Goal: Information Seeking & Learning: Find specific fact

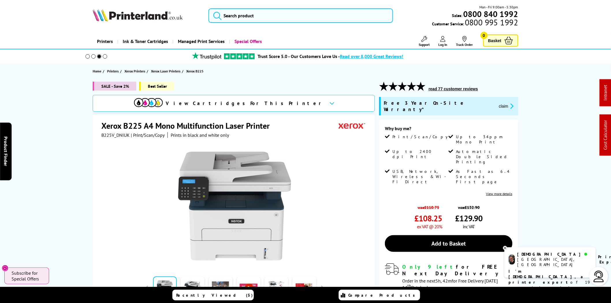
click at [145, 19] on img at bounding box center [138, 15] width 90 height 13
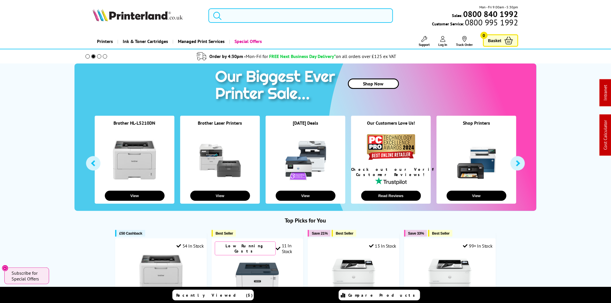
click at [239, 15] on input "search" at bounding box center [300, 15] width 185 height 14
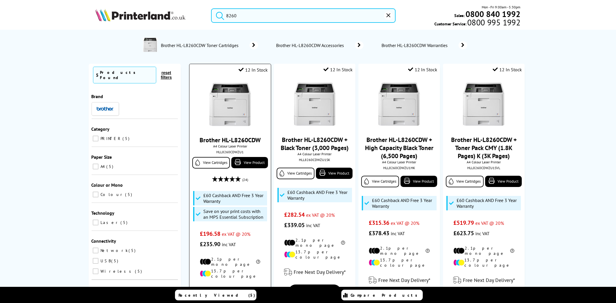
type input "8260"
click at [241, 94] on img at bounding box center [229, 104] width 43 height 43
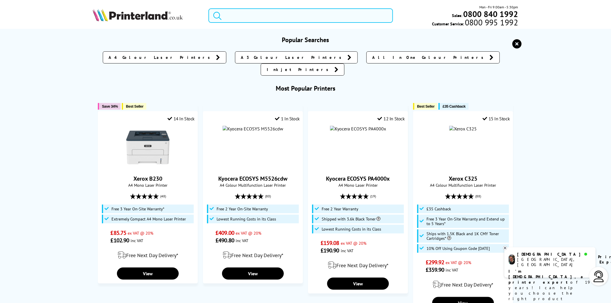
click at [236, 12] on input "search" at bounding box center [300, 15] width 185 height 14
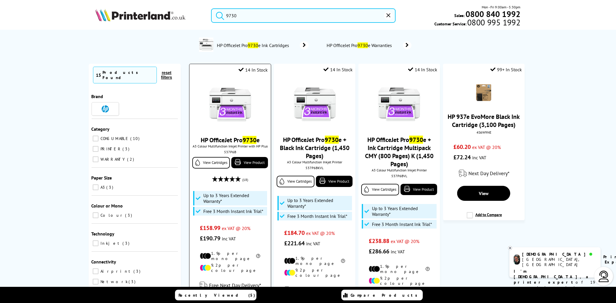
type input "9730"
click at [227, 151] on div "537P6B" at bounding box center [230, 152] width 72 height 4
copy div "537P6B"
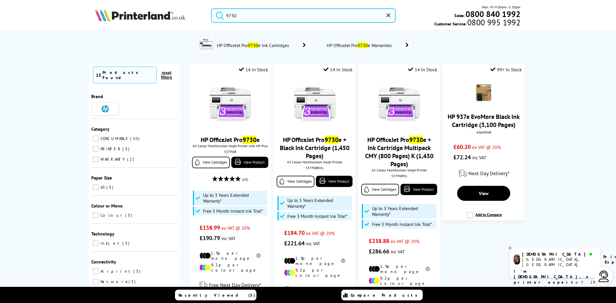
drag, startPoint x: 247, startPoint y: 13, endPoint x: 165, endPoint y: 4, distance: 82.5
click at [165, 4] on header "9730 Mon - Fri 9:00am - 5:30pm Sales: 0800 840 1992 Customer Service: 0800 995 …" at bounding box center [308, 24] width 616 height 49
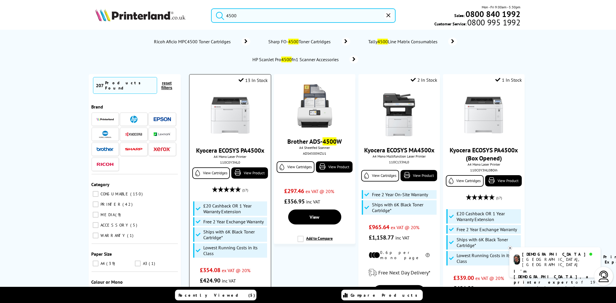
type input "4500"
click at [231, 165] on div "110C0Y3NL0" at bounding box center [230, 162] width 72 height 4
copy div "110C0Y3NL0"
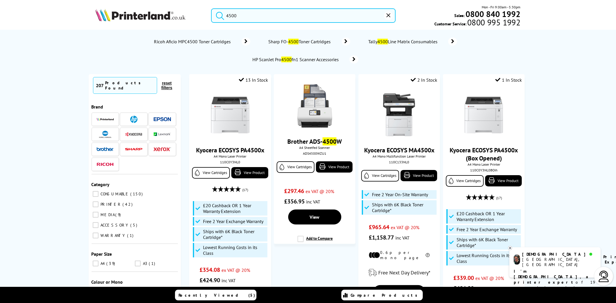
drag, startPoint x: 254, startPoint y: 16, endPoint x: 207, endPoint y: 16, distance: 47.4
click at [207, 16] on div "4500" at bounding box center [300, 15] width 192 height 14
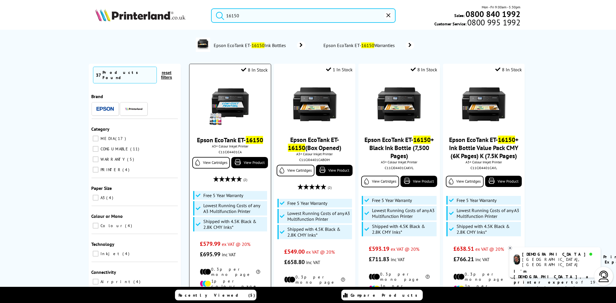
type input "16150"
click at [232, 154] on div "C11CJ04401CA" at bounding box center [230, 152] width 72 height 4
copy div "C11CJ04401CA"
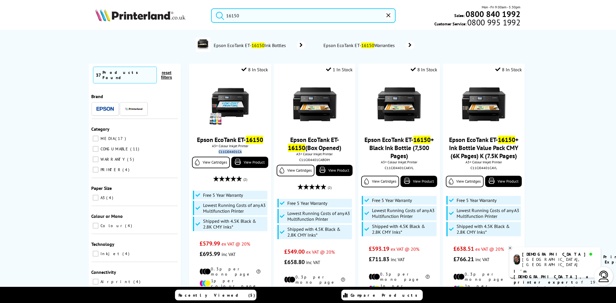
click at [136, 16] on img at bounding box center [140, 15] width 90 height 13
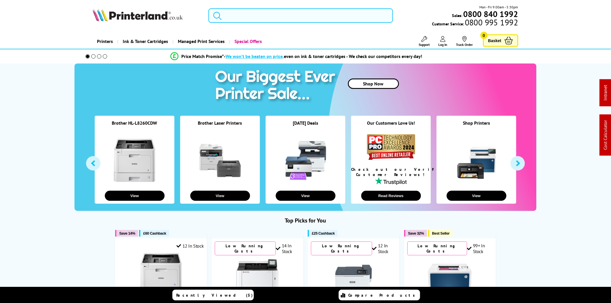
click at [426, 43] on span "Support" at bounding box center [424, 44] width 11 height 4
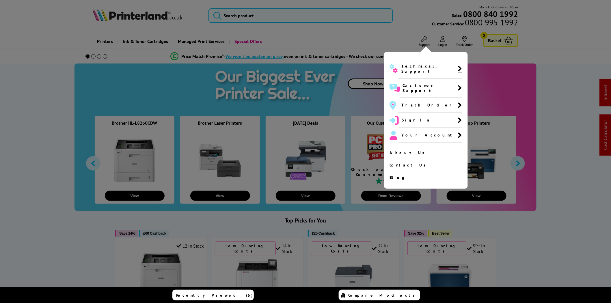
click at [418, 67] on span "Technical Support" at bounding box center [429, 69] width 56 height 10
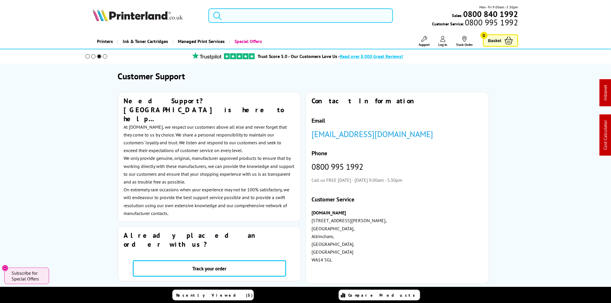
click at [267, 21] on input "search" at bounding box center [300, 15] width 185 height 14
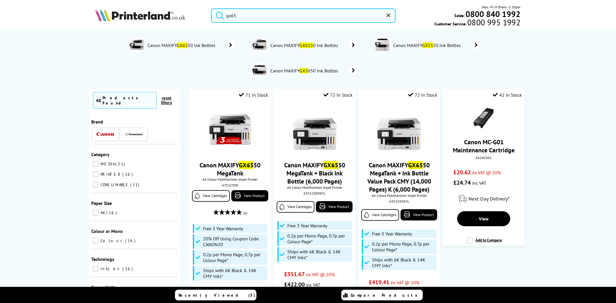
drag, startPoint x: 237, startPoint y: 16, endPoint x: 207, endPoint y: 15, distance: 29.8
click at [207, 15] on div "gx65" at bounding box center [300, 15] width 192 height 14
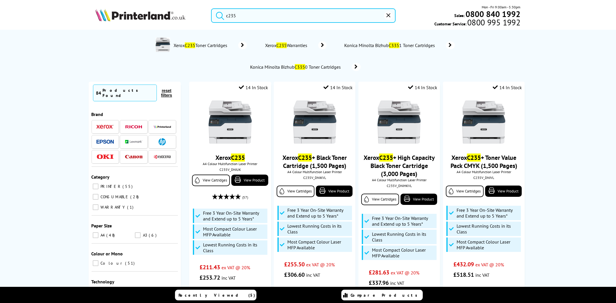
type input "c235"
drag, startPoint x: 209, startPoint y: 15, endPoint x: 201, endPoint y: 15, distance: 7.8
click at [201, 15] on div "c235 Mon - Fri 9:00am - 5:30pm Sales: 0800 840 1992 Customer Service: 0800 995 …" at bounding box center [308, 16] width 462 height 25
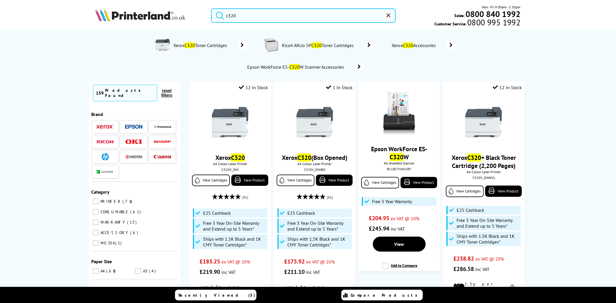
type input "c320"
drag, startPoint x: 259, startPoint y: 13, endPoint x: 149, endPoint y: 21, distance: 110.3
click at [152, 24] on div "c320 Mon - Fri 9:00am - 5:30pm Sales: 0800 840 1992 Customer Service: 0800 995 …" at bounding box center [308, 16] width 462 height 25
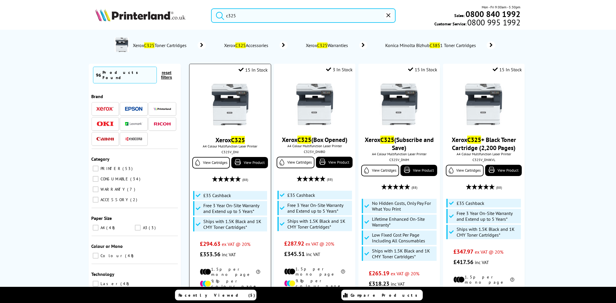
type input "c325"
click at [239, 110] on img at bounding box center [229, 104] width 43 height 43
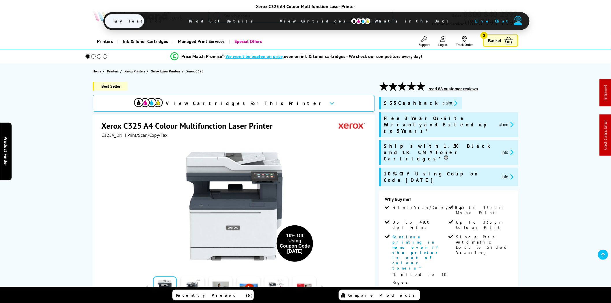
scroll to position [374, 0]
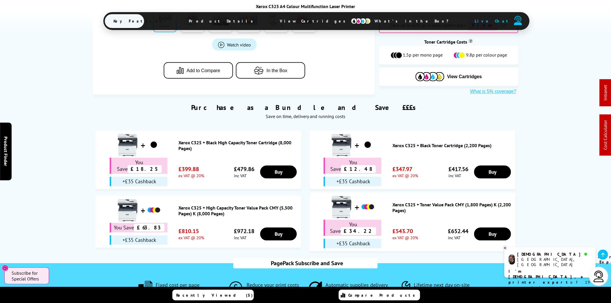
click at [351, 21] on img at bounding box center [361, 21] width 20 height 6
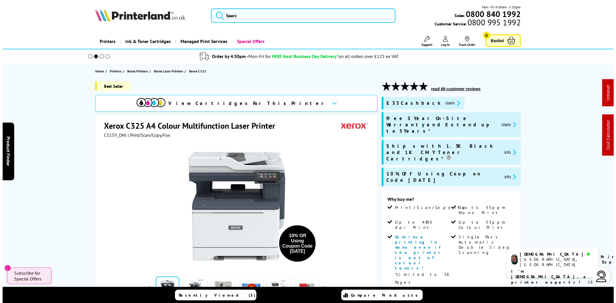
scroll to position [0, 0]
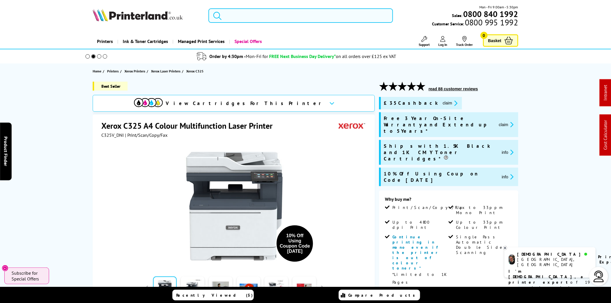
click at [252, 18] on input "search" at bounding box center [300, 15] width 185 height 14
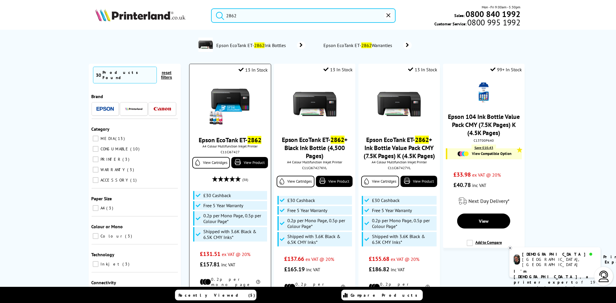
type input "2862"
click at [227, 152] on div "C11CJ67427" at bounding box center [230, 152] width 72 height 4
copy div "C11CJ67427"
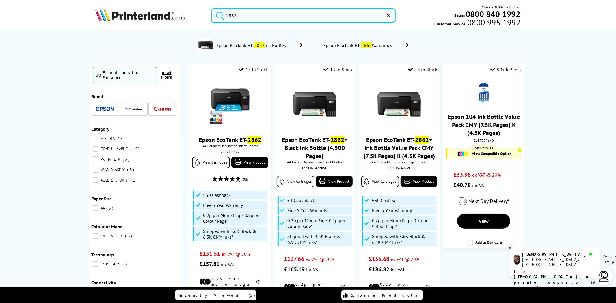
drag, startPoint x: 113, startPoint y: 6, endPoint x: 123, endPoint y: 13, distance: 12.4
click at [113, 6] on div "2862 Mon - Fri 9:00am - 5:30pm Sales: 0800 840 1992 Customer Service: 0800 995 …" at bounding box center [308, 16] width 462 height 25
click at [123, 13] on img at bounding box center [140, 15] width 90 height 13
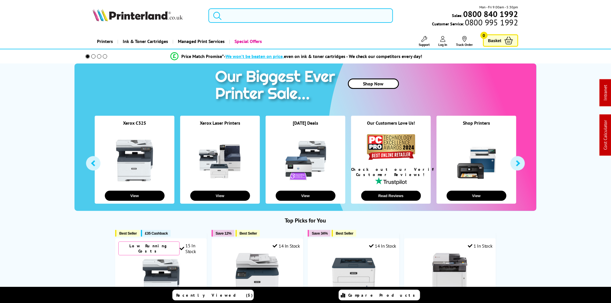
click at [428, 42] on link "Support" at bounding box center [424, 41] width 11 height 11
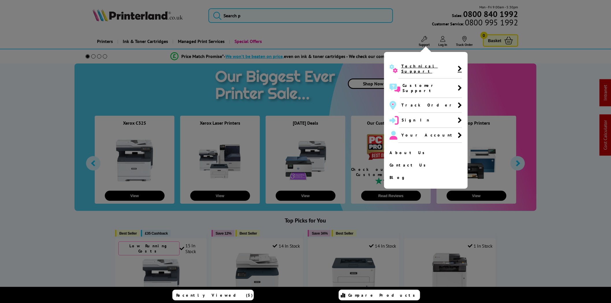
click at [418, 65] on span "Technical Support" at bounding box center [429, 69] width 56 height 10
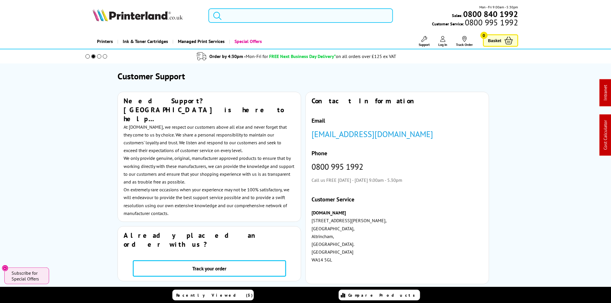
click at [324, 13] on input "search" at bounding box center [300, 15] width 185 height 14
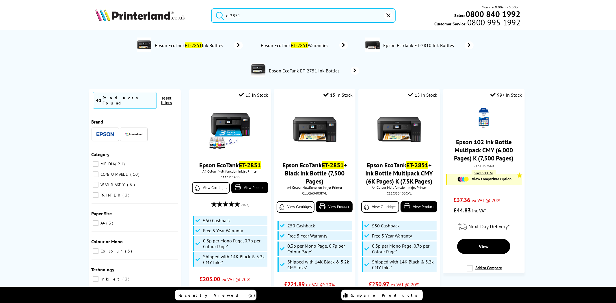
type input "et2851"
drag, startPoint x: 257, startPoint y: 16, endPoint x: 183, endPoint y: 16, distance: 74.2
click at [183, 16] on div "et2851 Mon - Fri 9:00am - 5:30pm Sales: 0800 840 1992 Customer Service: 0800 99…" at bounding box center [308, 16] width 462 height 25
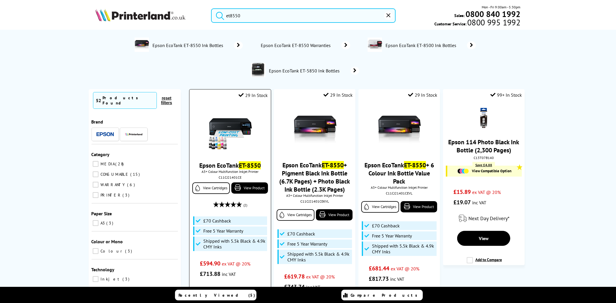
type input "et8550"
click at [221, 127] on img at bounding box center [229, 129] width 43 height 43
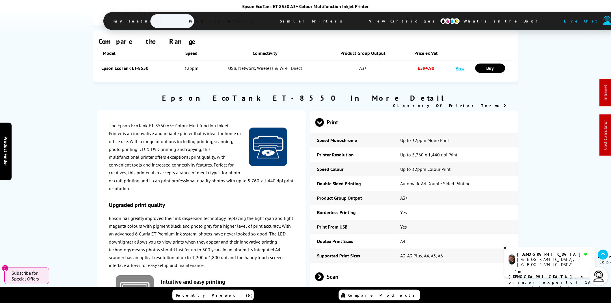
scroll to position [856, 0]
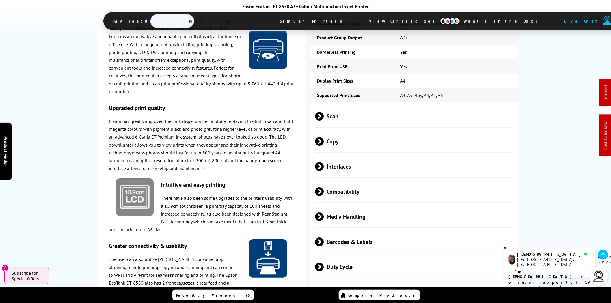
click at [383, 206] on span "Media Handling" at bounding box center [414, 217] width 198 height 22
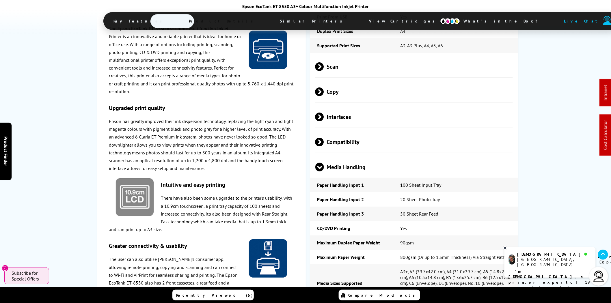
scroll to position [909, 0]
